Goal: Task Accomplishment & Management: Manage account settings

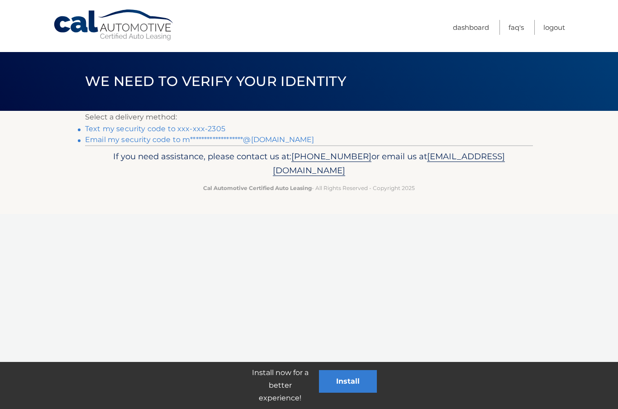
click at [169, 131] on link "Text my security code to xxx-xxx-2305" at bounding box center [155, 128] width 140 height 9
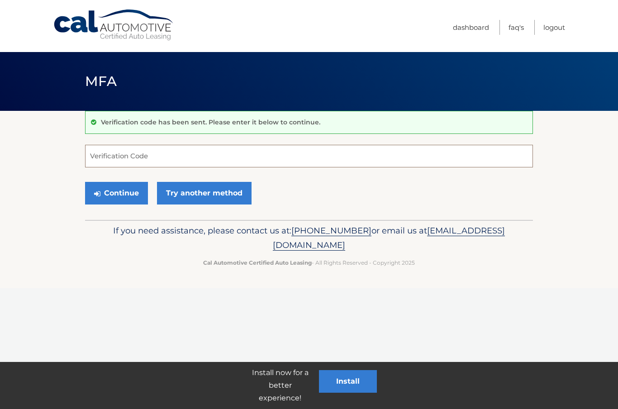
click at [142, 152] on input "Verification Code" at bounding box center [309, 156] width 448 height 23
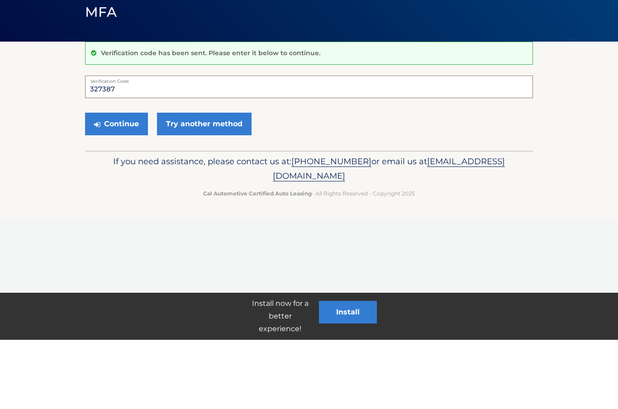
type input "327387"
click at [126, 182] on button "Continue" at bounding box center [116, 193] width 63 height 23
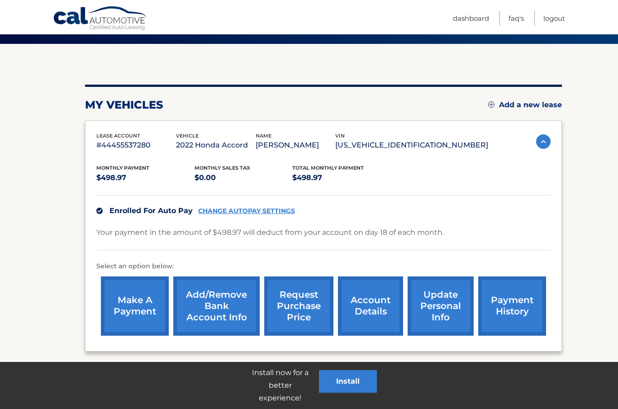
scroll to position [103, 0]
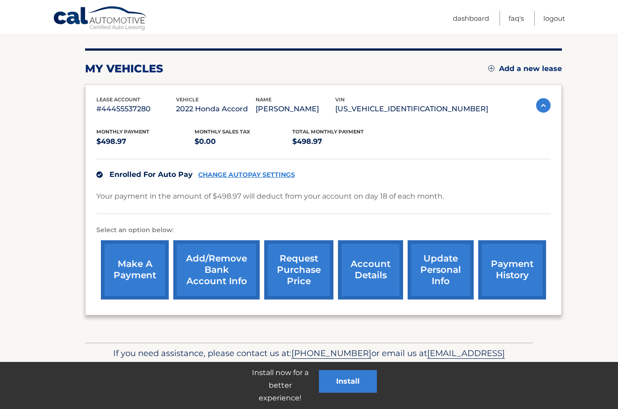
click at [376, 265] on link "account details" at bounding box center [370, 269] width 65 height 59
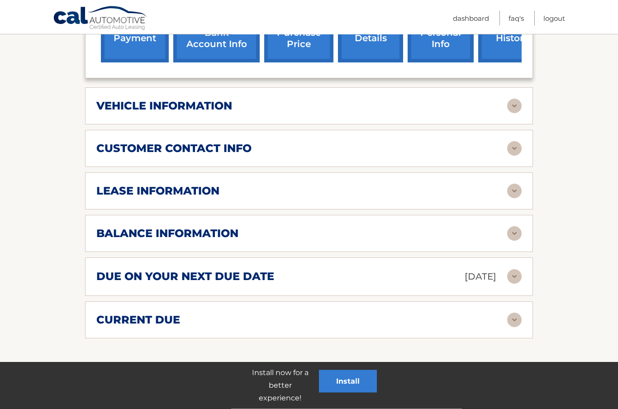
scroll to position [364, 0]
click at [514, 184] on img at bounding box center [514, 191] width 14 height 14
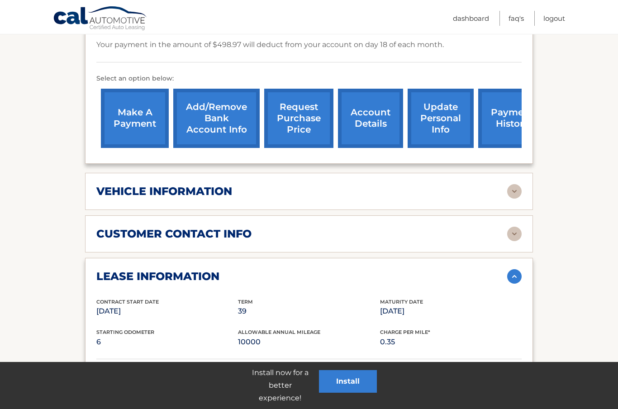
scroll to position [279, 0]
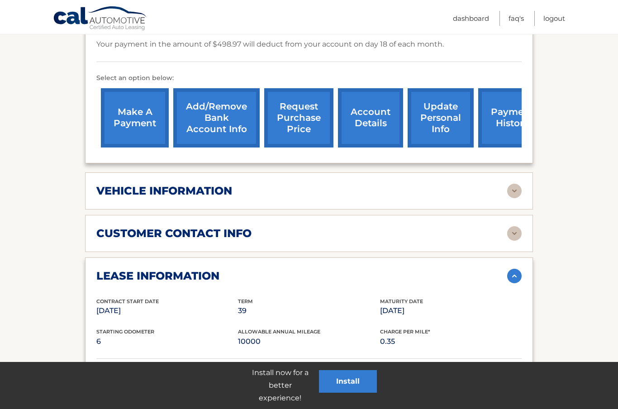
click at [515, 184] on img at bounding box center [514, 191] width 14 height 14
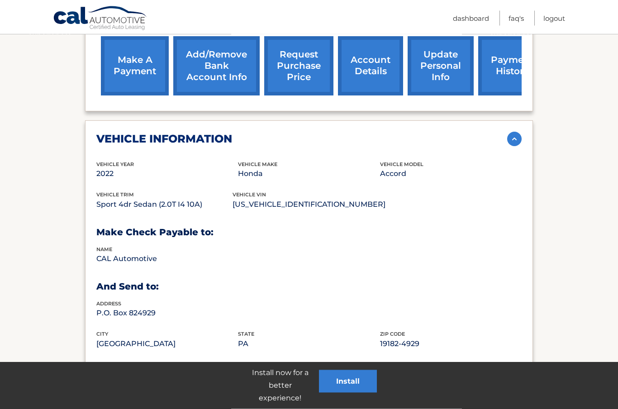
scroll to position [332, 0]
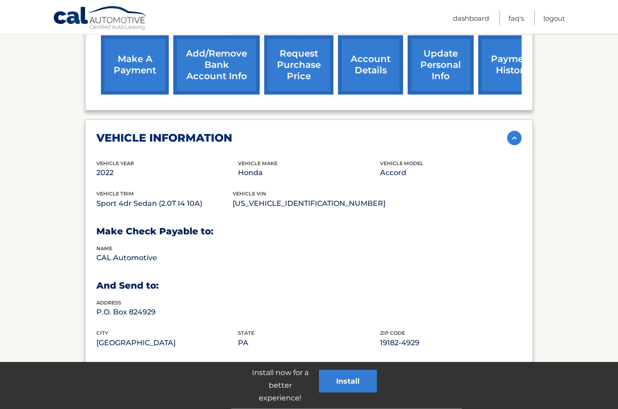
click at [514, 131] on img at bounding box center [514, 138] width 14 height 14
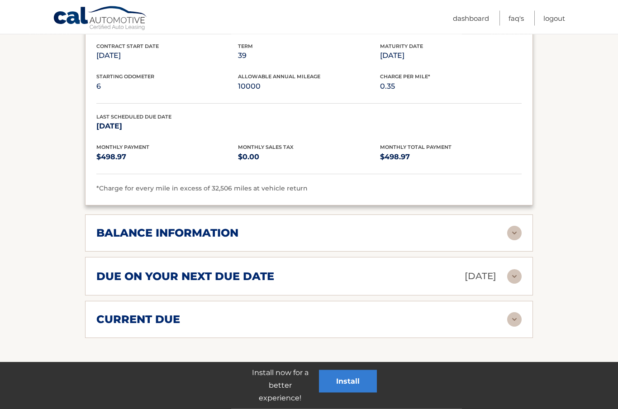
scroll to position [535, 0]
click at [515, 225] on img at bounding box center [514, 232] width 14 height 14
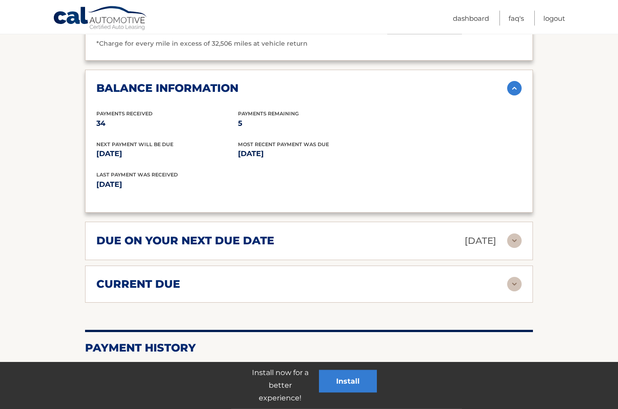
scroll to position [679, 0]
click at [514, 277] on img at bounding box center [514, 284] width 14 height 14
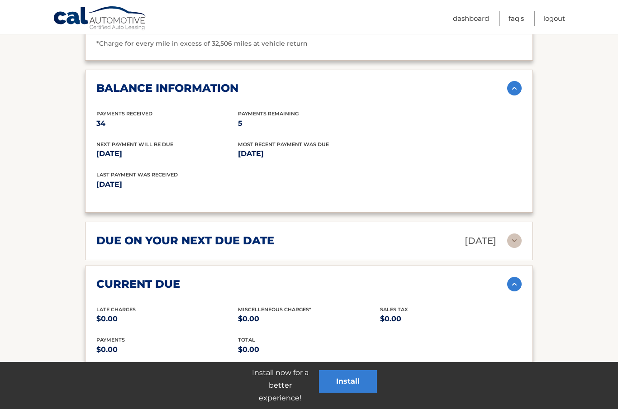
click at [515, 277] on img at bounding box center [514, 284] width 14 height 14
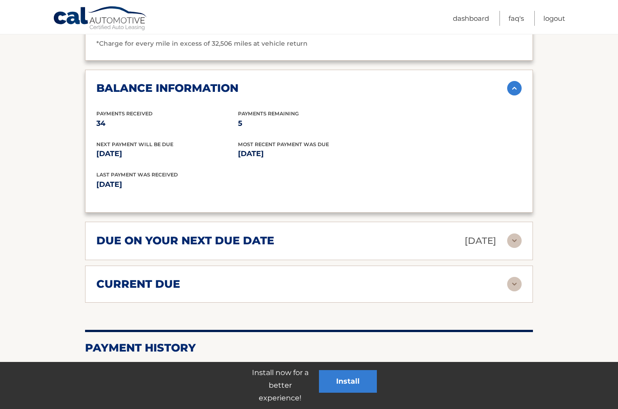
click at [516, 233] on img at bounding box center [514, 240] width 14 height 14
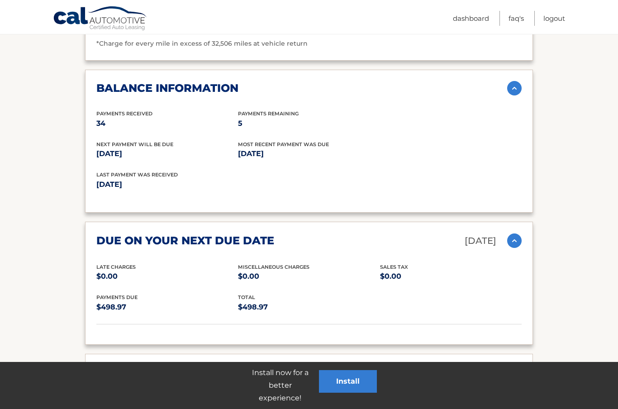
click at [575, 236] on section "Account Details | #44455537280 Back to Dashboard Manage Your Lease lease accoun…" at bounding box center [309, 9] width 618 height 1154
click at [516, 233] on img at bounding box center [514, 240] width 14 height 14
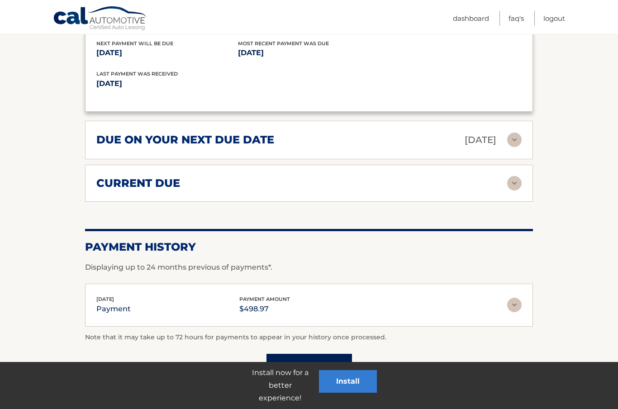
scroll to position [782, 0]
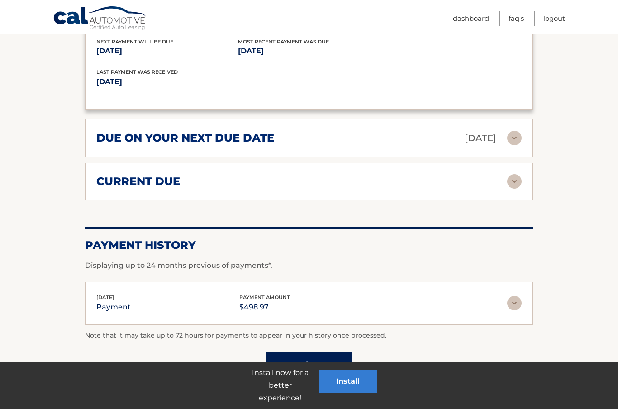
click at [520, 296] on img at bounding box center [514, 303] width 14 height 14
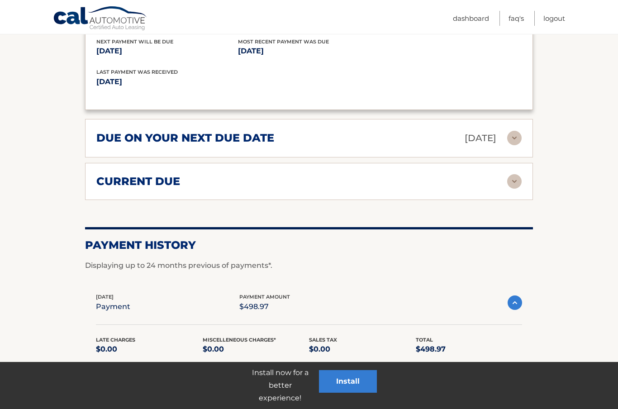
click at [516, 295] on img at bounding box center [514, 302] width 14 height 14
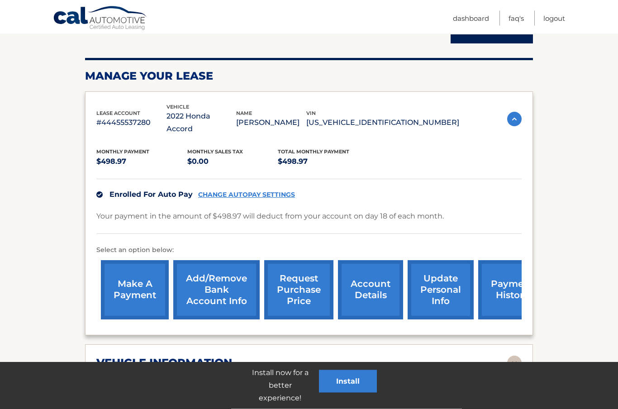
scroll to position [106, 0]
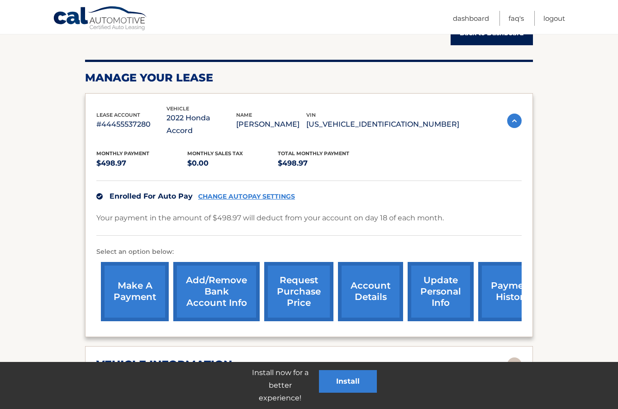
click at [135, 118] on p "#44455537280" at bounding box center [131, 124] width 70 height 13
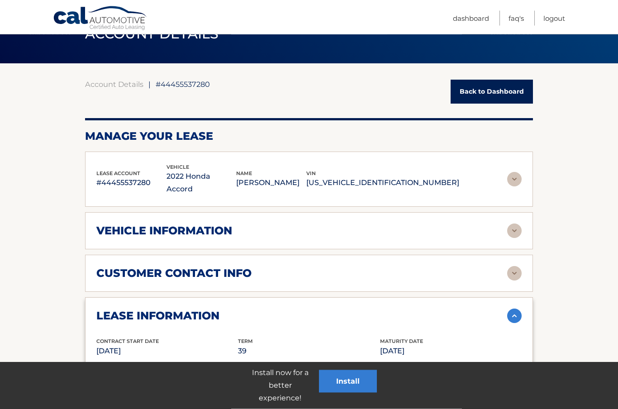
scroll to position [0, 0]
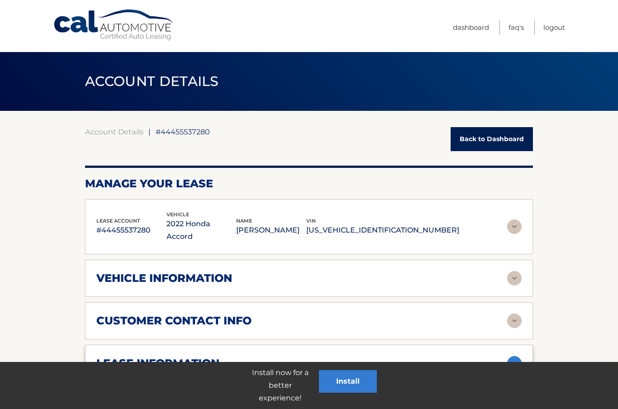
click at [194, 131] on span "#44455537280" at bounding box center [183, 131] width 54 height 9
click at [133, 224] on p "#44455537280" at bounding box center [131, 230] width 70 height 13
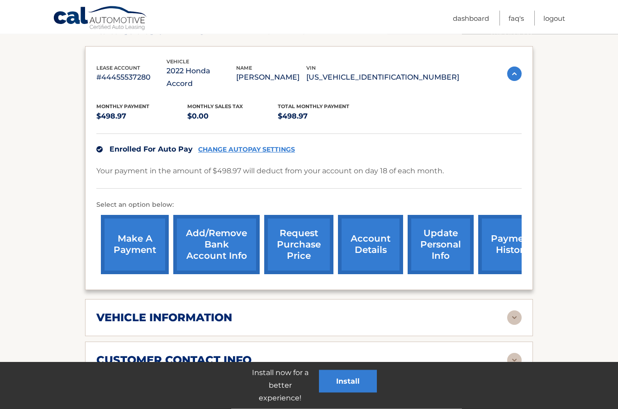
scroll to position [154, 0]
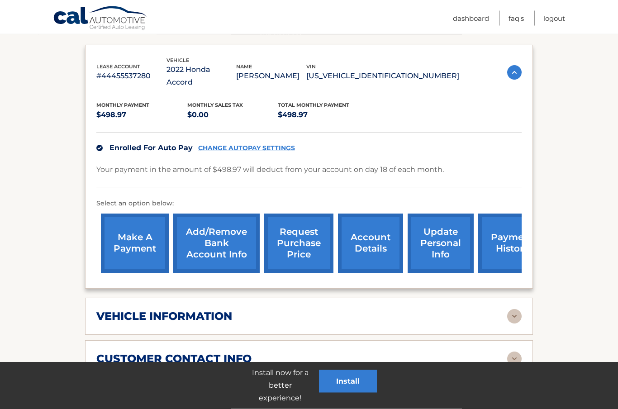
click at [376, 226] on link "account details" at bounding box center [370, 243] width 65 height 59
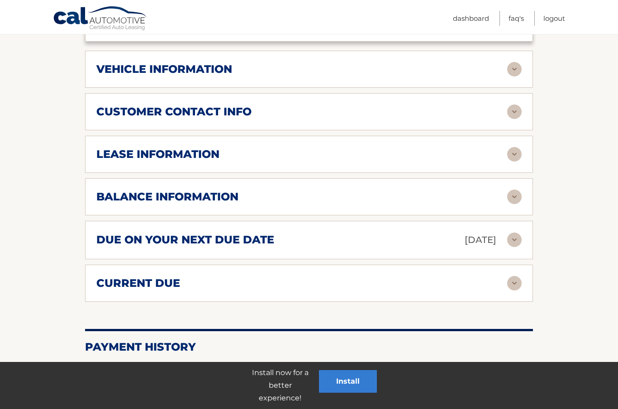
scroll to position [401, 0]
click at [516, 147] on img at bounding box center [514, 154] width 14 height 14
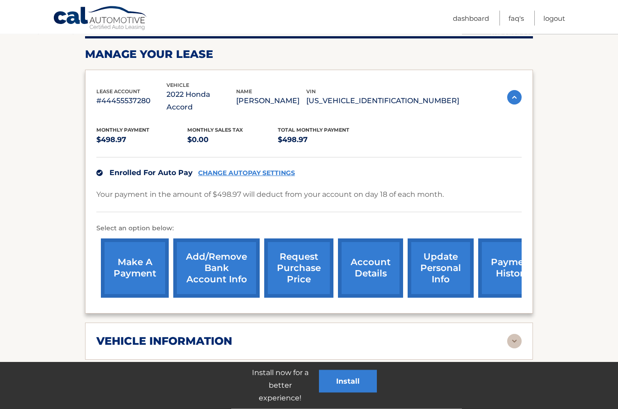
scroll to position [129, 0]
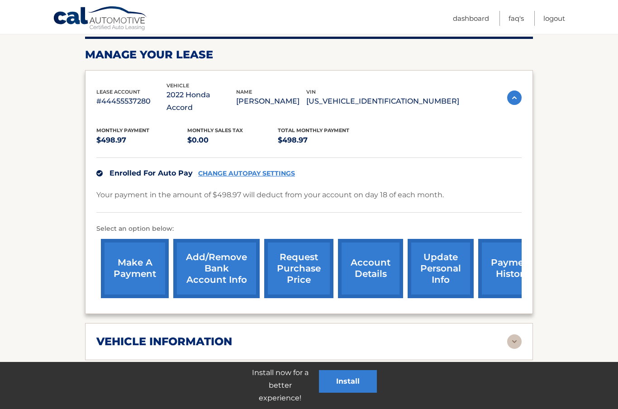
click at [300, 251] on link "request purchase price" at bounding box center [298, 268] width 69 height 59
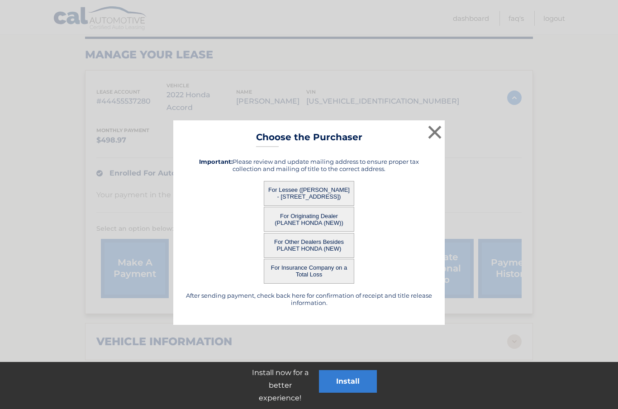
click at [436, 132] on button "×" at bounding box center [435, 132] width 18 height 18
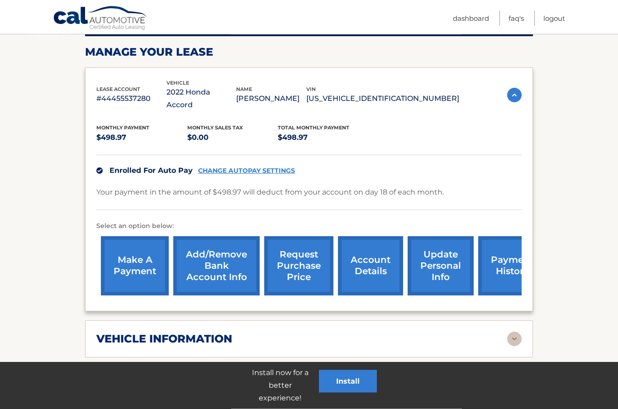
scroll to position [133, 0]
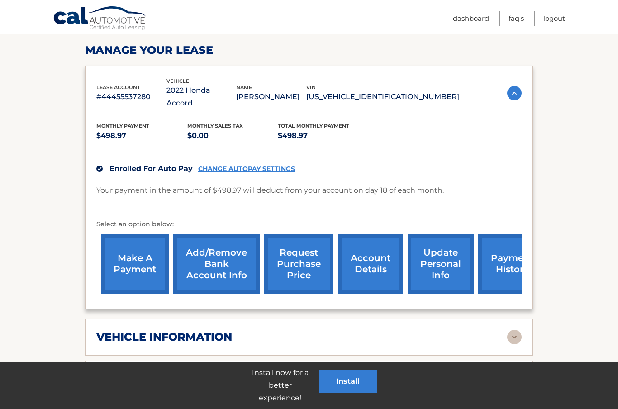
click at [477, 18] on link "Dashboard" at bounding box center [471, 18] width 36 height 15
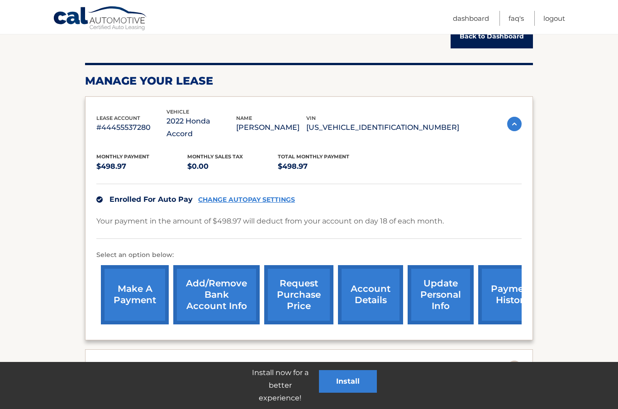
scroll to position [0, 0]
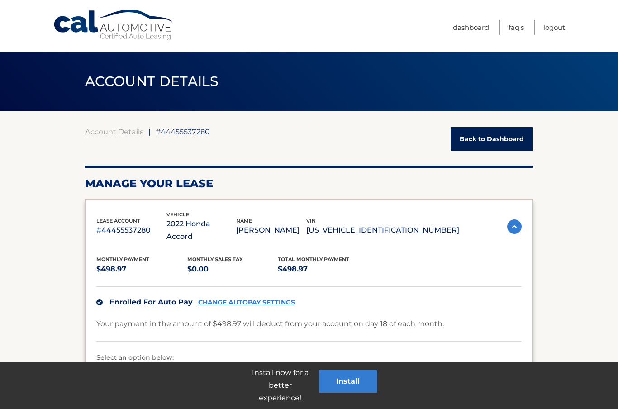
click at [498, 138] on link "Back to Dashboard" at bounding box center [491, 139] width 82 height 24
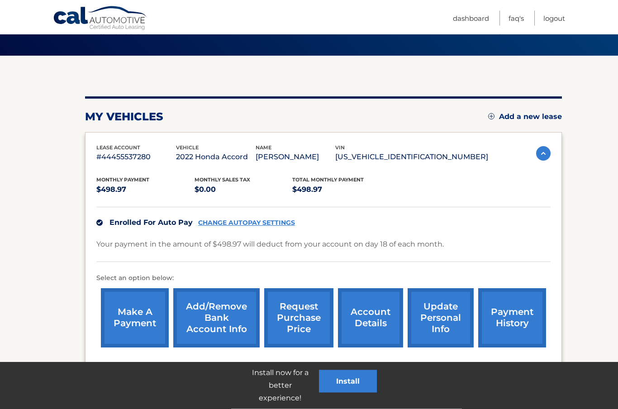
scroll to position [57, 0]
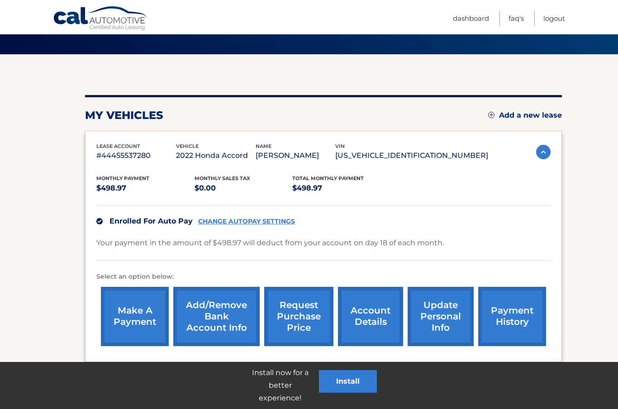
click at [442, 154] on p "[US_VEHICLE_IDENTIFICATION_NUMBER]" at bounding box center [411, 155] width 153 height 13
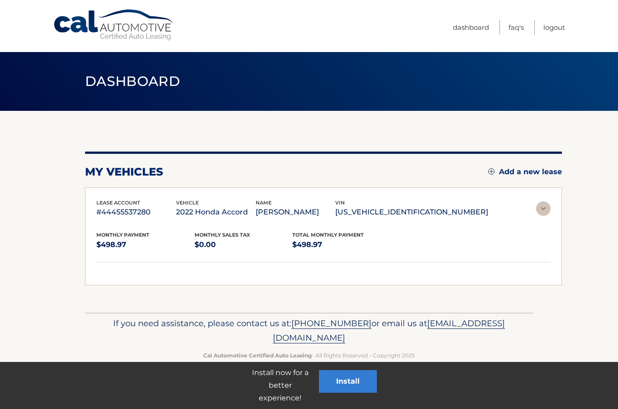
scroll to position [0, 0]
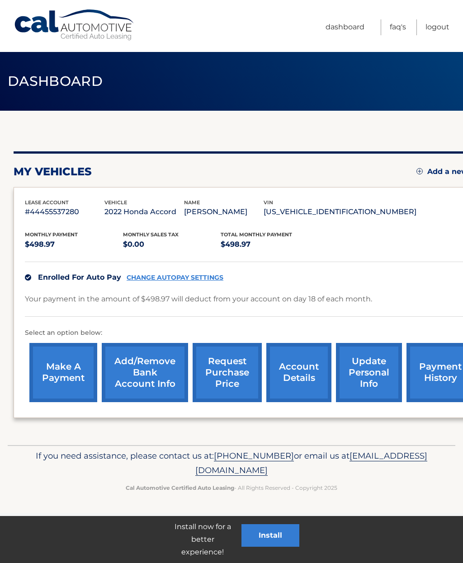
click at [244, 242] on p "$498.97" at bounding box center [270, 244] width 98 height 13
click at [242, 241] on p "$498.97" at bounding box center [270, 244] width 98 height 13
click at [242, 240] on p "$498.97" at bounding box center [270, 244] width 98 height 13
click at [44, 239] on p "$498.97" at bounding box center [74, 244] width 98 height 13
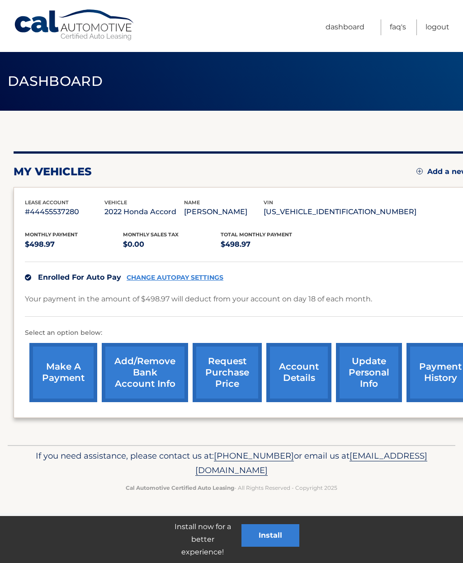
click at [44, 239] on p "$498.97" at bounding box center [74, 244] width 98 height 13
click at [440, 30] on link "Logout" at bounding box center [438, 27] width 24 height 16
